Goal: Transaction & Acquisition: Subscribe to service/newsletter

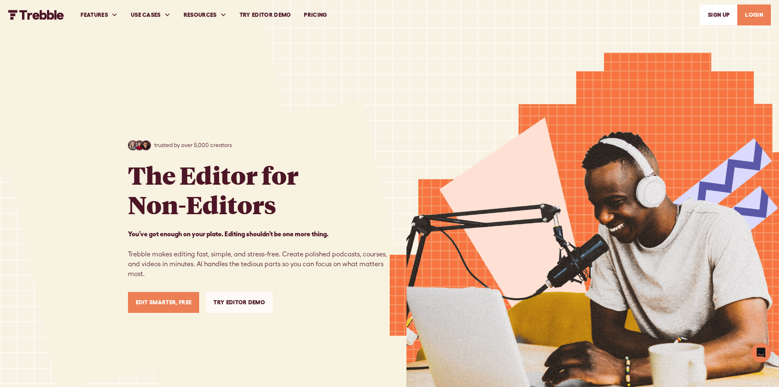
click at [720, 16] on link "SIGn UP" at bounding box center [718, 15] width 37 height 21
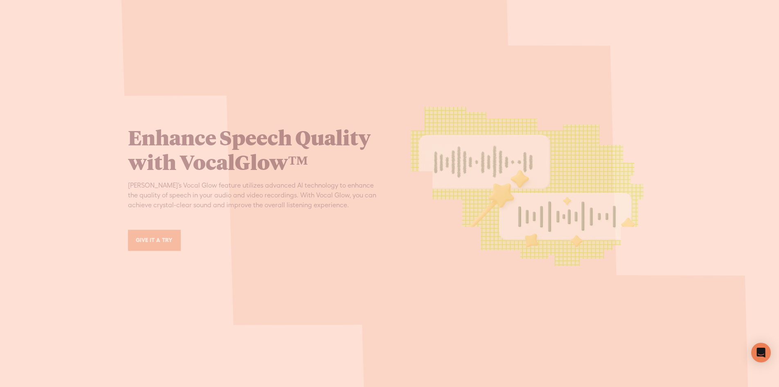
scroll to position [1309, 0]
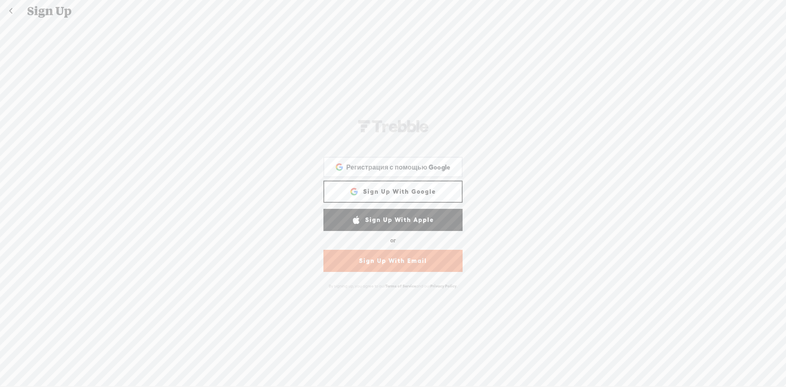
click at [409, 191] on link "Sign Up With Google" at bounding box center [392, 191] width 139 height 22
click at [49, 10] on div "Sign Up" at bounding box center [393, 10] width 744 height 21
click at [8, 10] on link at bounding box center [10, 10] width 20 height 21
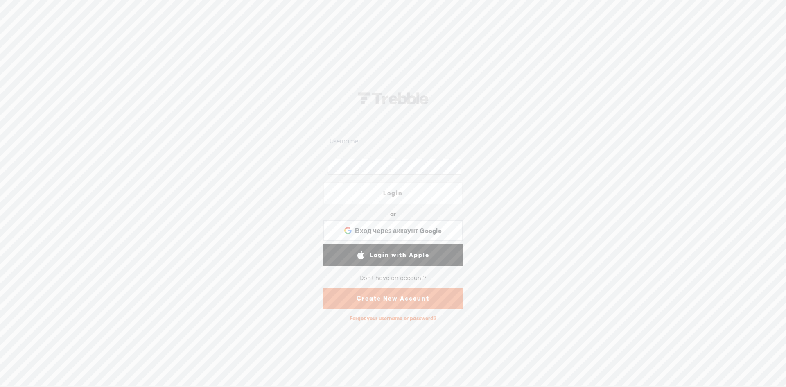
click at [8, 10] on div at bounding box center [10, 10] width 21 height 21
